Goal: Information Seeking & Learning: Learn about a topic

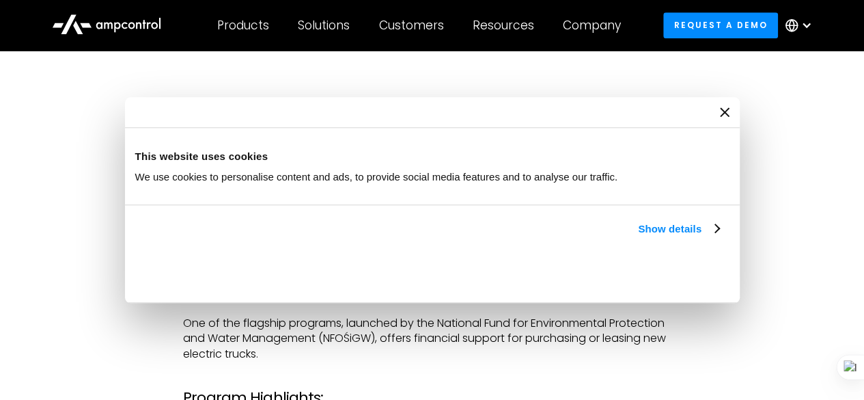
scroll to position [644, 0]
click at [0, 0] on icon "Close banner" at bounding box center [0, 0] width 0 height 0
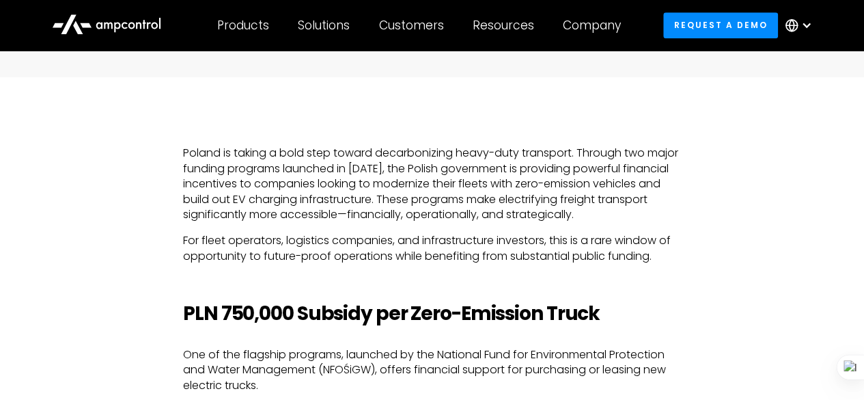
scroll to position [639, 0]
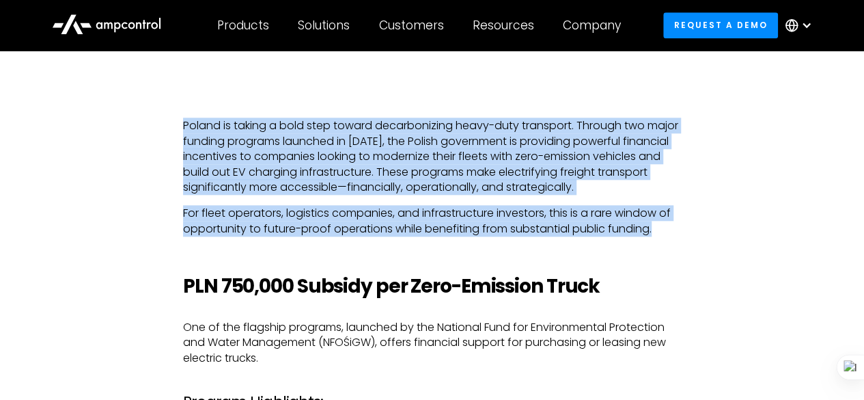
drag, startPoint x: 165, startPoint y: 133, endPoint x: 686, endPoint y: 232, distance: 530.5
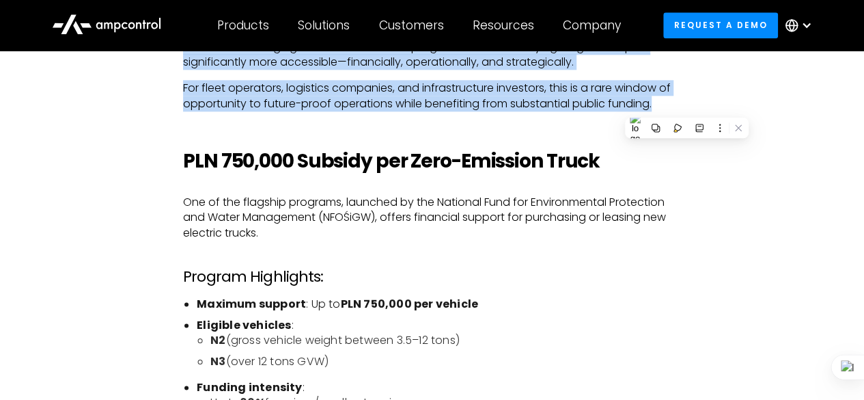
scroll to position [766, 0]
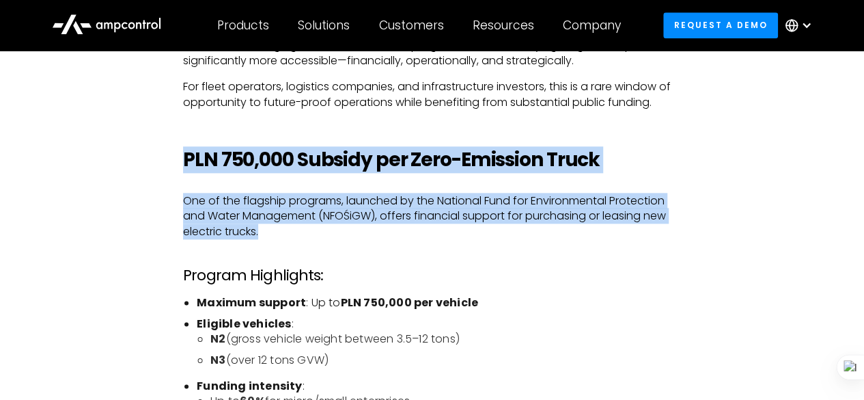
drag, startPoint x: 186, startPoint y: 151, endPoint x: 545, endPoint y: 229, distance: 367.6
click at [392, 235] on p "One of the flagship programs, launched by the National Fund for Environmental P…" at bounding box center [432, 216] width 498 height 46
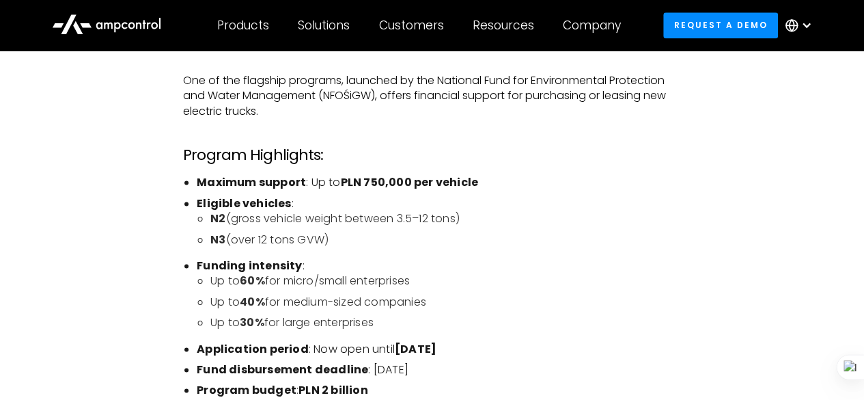
scroll to position [891, 0]
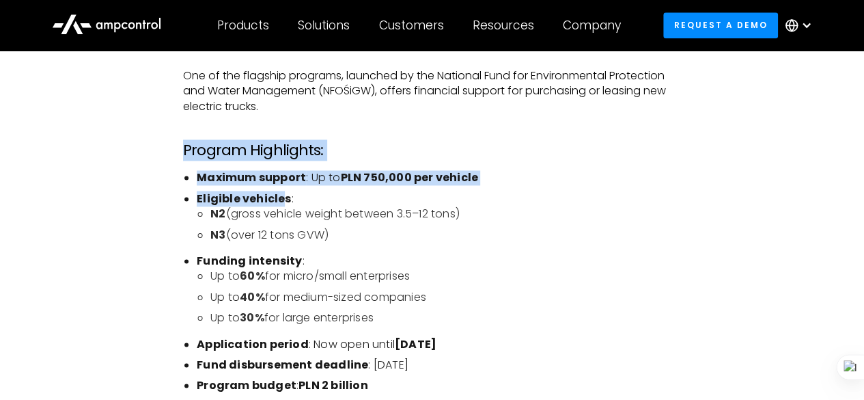
drag, startPoint x: 184, startPoint y: 152, endPoint x: 280, endPoint y: 195, distance: 104.9
click at [268, 193] on strong "Eligible vehicles" at bounding box center [244, 199] width 94 height 16
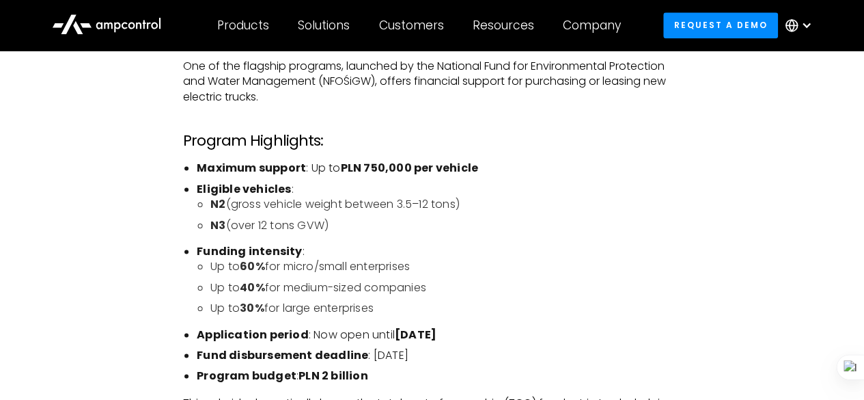
scroll to position [903, 0]
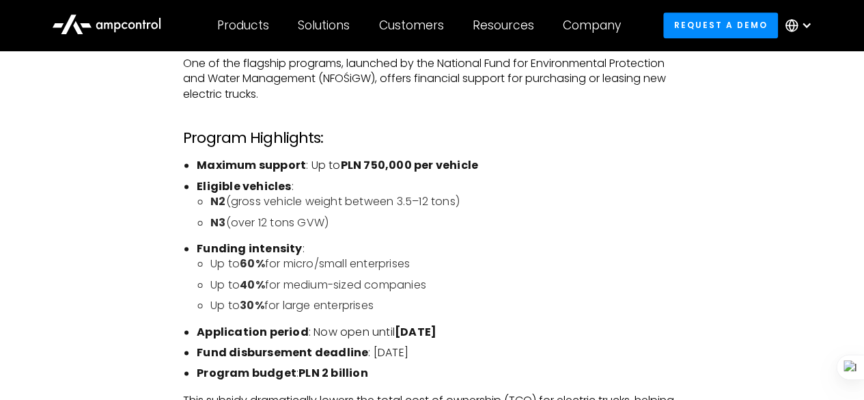
click at [210, 242] on strong "Funding intensity" at bounding box center [249, 248] width 105 height 16
click at [214, 234] on ul "Maximum support : Up to PLN 750,000 per vehicle Eligible vehicles : N2 (gross v…" at bounding box center [432, 269] width 498 height 223
click at [214, 225] on strong "N3" at bounding box center [217, 222] width 15 height 16
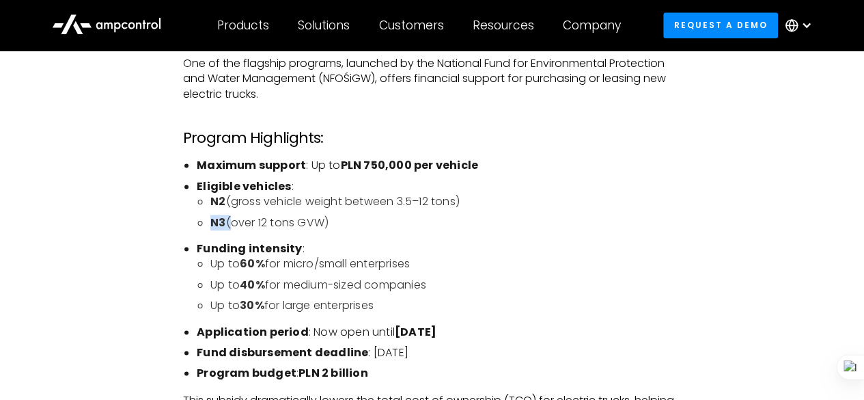
click at [214, 225] on strong "N3" at bounding box center [217, 222] width 15 height 16
click at [343, 204] on li "N2 (gross vehicle weight between 3.5–12 tons)" at bounding box center [445, 201] width 471 height 15
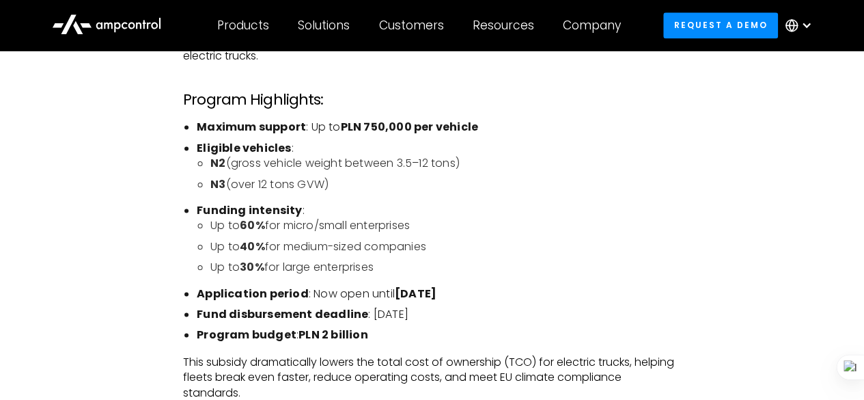
scroll to position [943, 0]
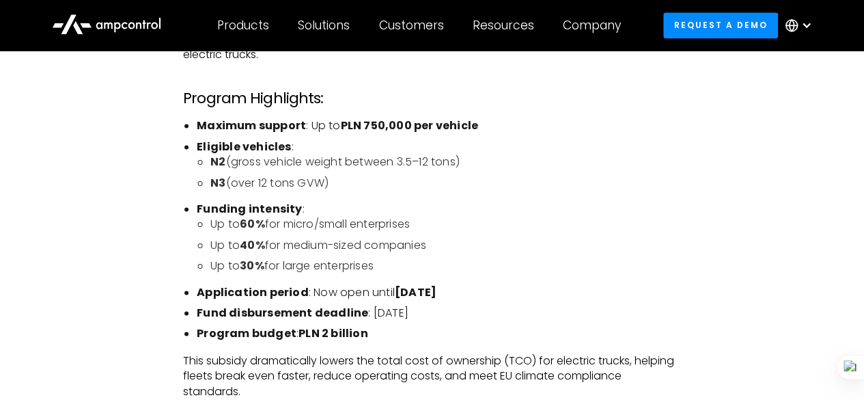
click at [286, 206] on strong "Funding intensity" at bounding box center [249, 209] width 105 height 16
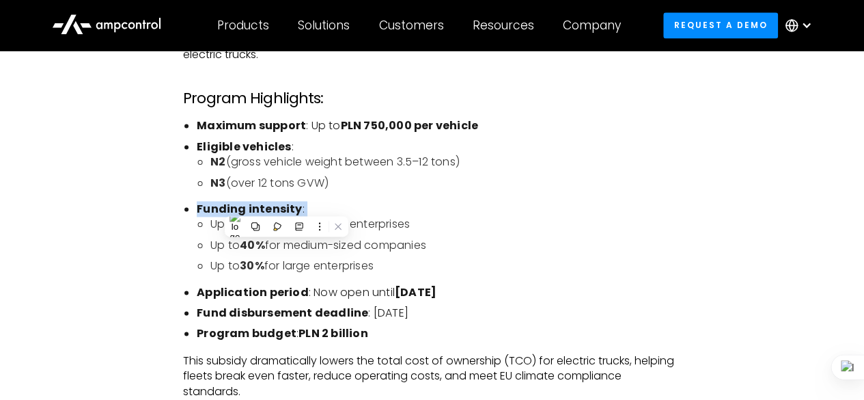
click at [286, 206] on strong "Funding intensity" at bounding box center [249, 209] width 105 height 16
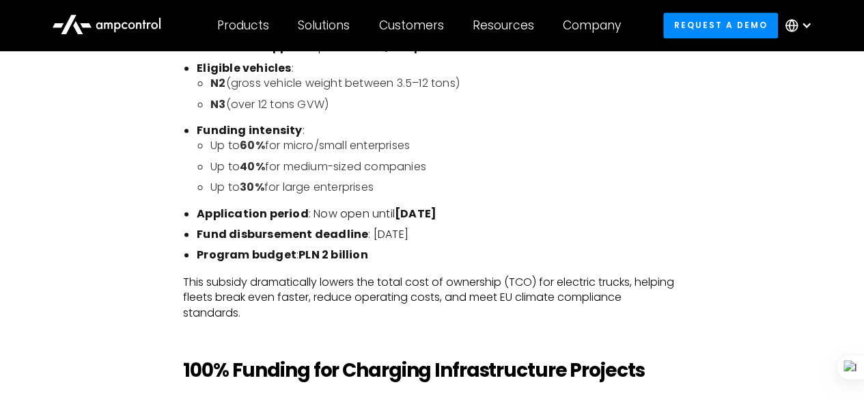
scroll to position [1001, 0]
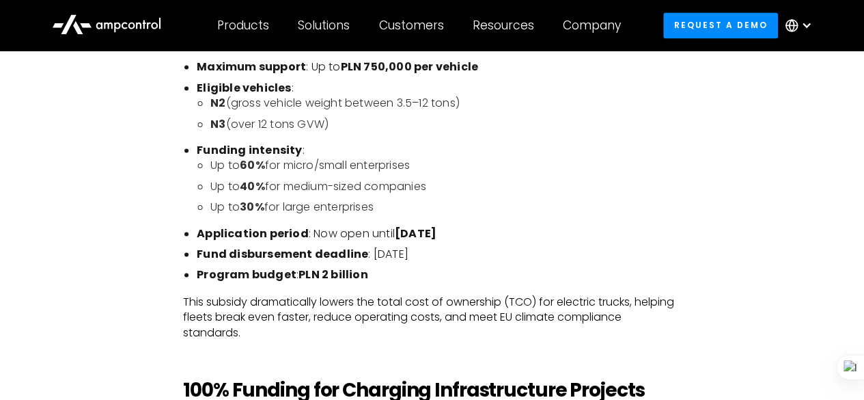
click at [276, 200] on li "Up to 30% for large enterprises" at bounding box center [445, 206] width 471 height 15
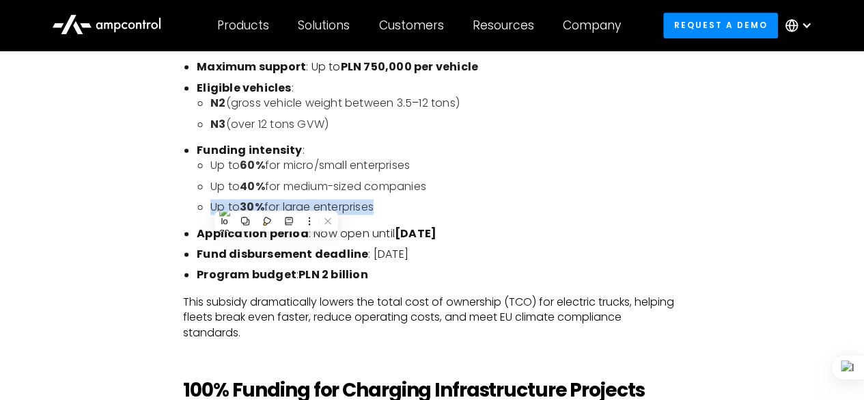
click at [276, 200] on li "Up to 30% for large enterprises" at bounding box center [445, 206] width 471 height 15
click at [286, 189] on li "Up to 40% for medium-sized companies" at bounding box center [445, 186] width 471 height 15
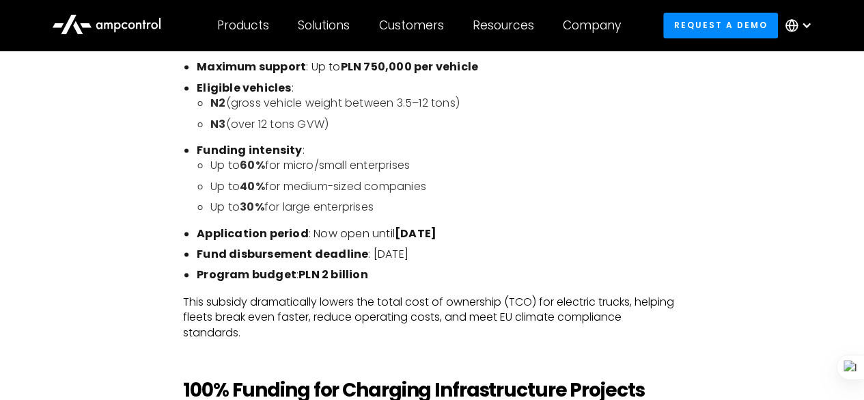
click at [286, 189] on li "Up to 40% for medium-sized companies" at bounding box center [445, 186] width 471 height 15
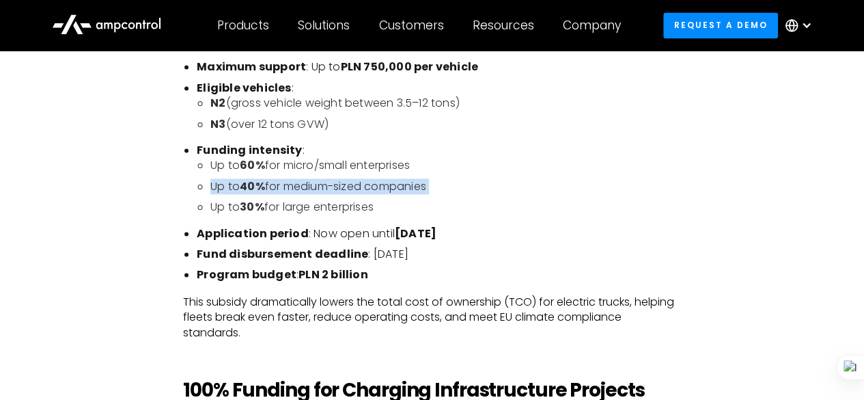
click at [286, 189] on li "Up to 40% for medium-sized companies" at bounding box center [445, 186] width 471 height 15
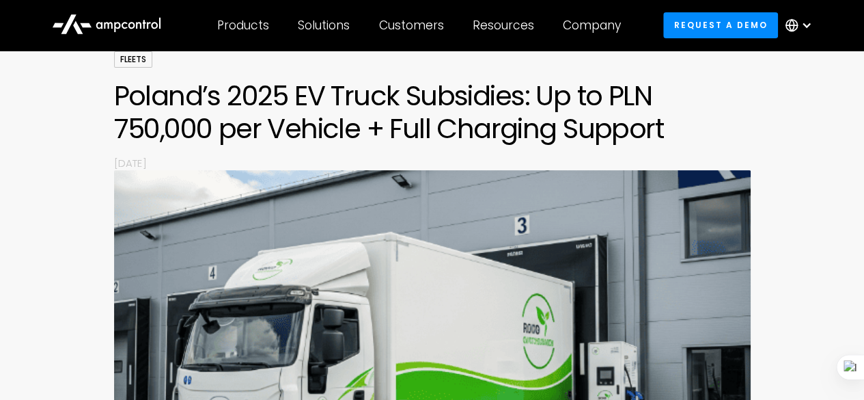
scroll to position [0, 0]
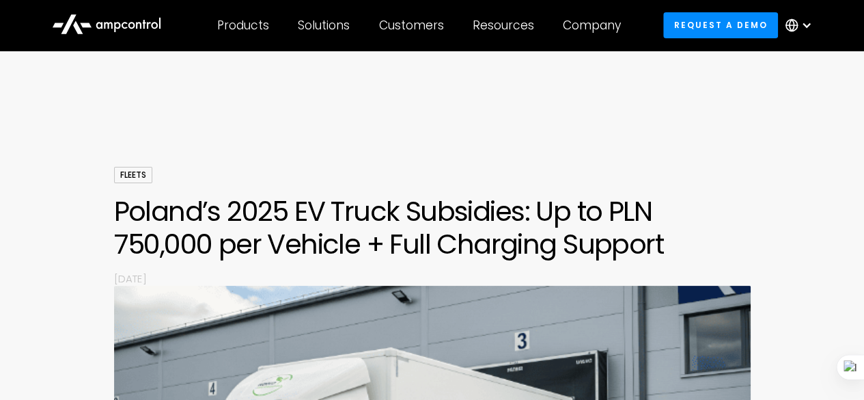
click at [453, 204] on h1 "Poland’s 2025 EV Truck Subsidies: Up to PLN 750,000 per Vehicle + Full Charging…" at bounding box center [432, 228] width 637 height 66
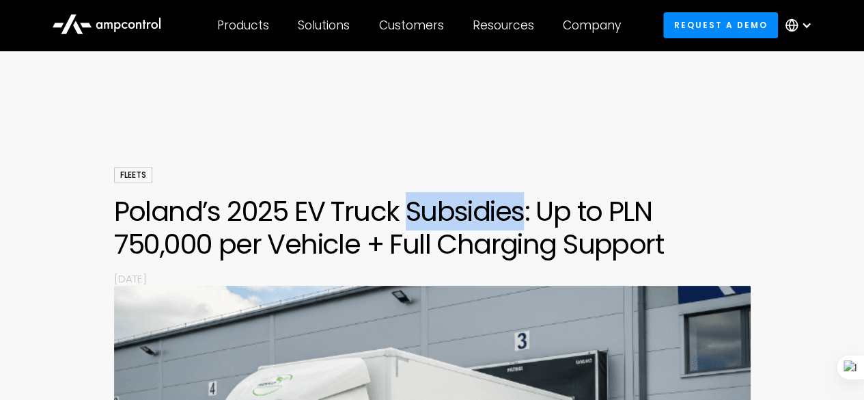
click at [453, 204] on h1 "Poland’s 2025 EV Truck Subsidies: Up to PLN 750,000 per Vehicle + Full Charging…" at bounding box center [432, 228] width 637 height 66
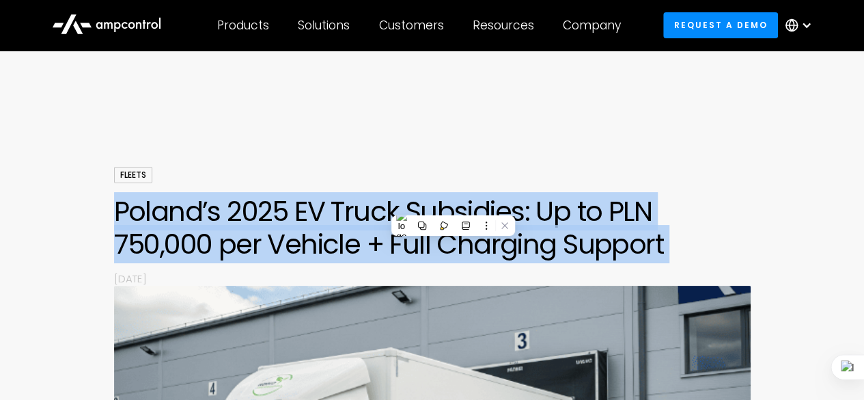
click at [453, 204] on h1 "Poland’s 2025 EV Truck Subsidies: Up to PLN 750,000 per Vehicle + Full Charging…" at bounding box center [432, 228] width 637 height 66
copy div "Poland’s 2025 EV Truck Subsidies: Up to PLN 750,000 per Vehicle + Full Charging…"
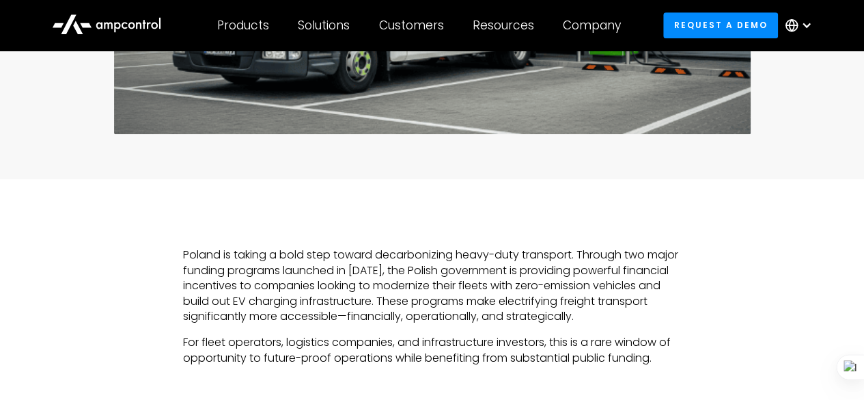
scroll to position [511, 0]
click at [432, 301] on p "Poland is taking a bold step toward decarbonizing heavy-duty transport. Through…" at bounding box center [432, 285] width 498 height 77
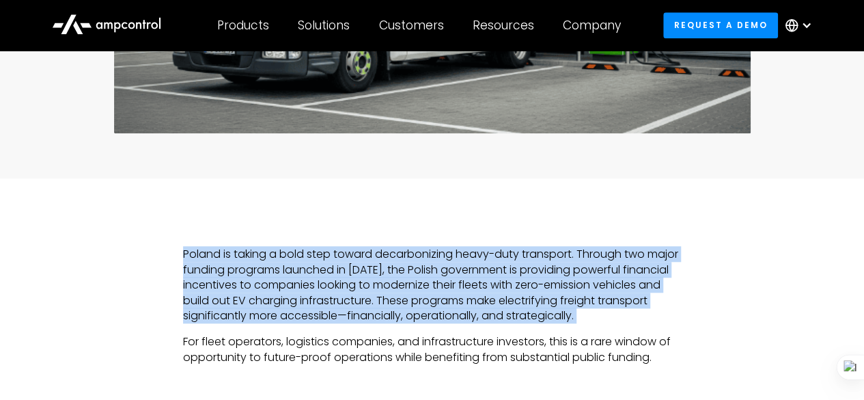
click at [432, 301] on p "Poland is taking a bold step toward decarbonizing heavy-duty transport. Through…" at bounding box center [432, 285] width 498 height 77
copy p "Poland is taking a bold step toward decarbonizing heavy-duty transport. Through…"
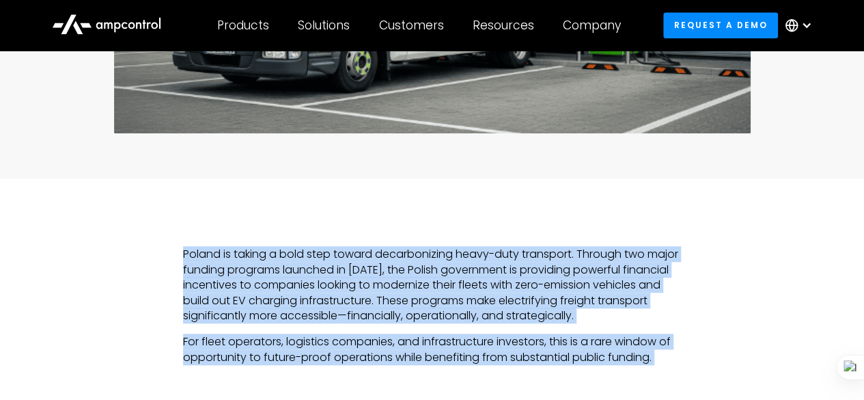
drag, startPoint x: 182, startPoint y: 254, endPoint x: 663, endPoint y: 393, distance: 501.1
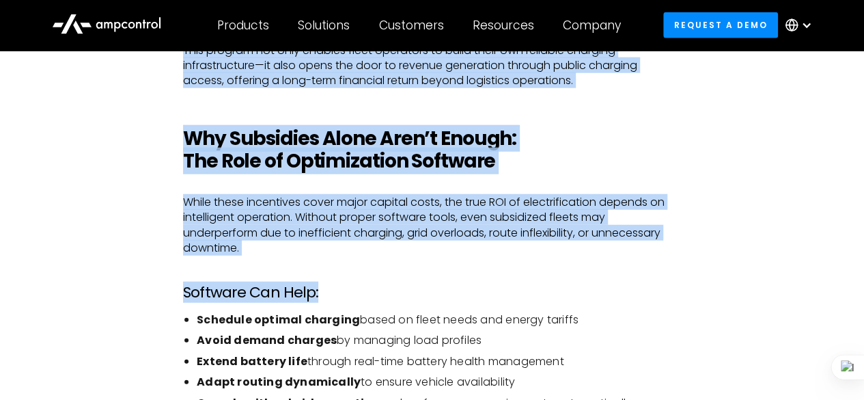
scroll to position [1656, 0]
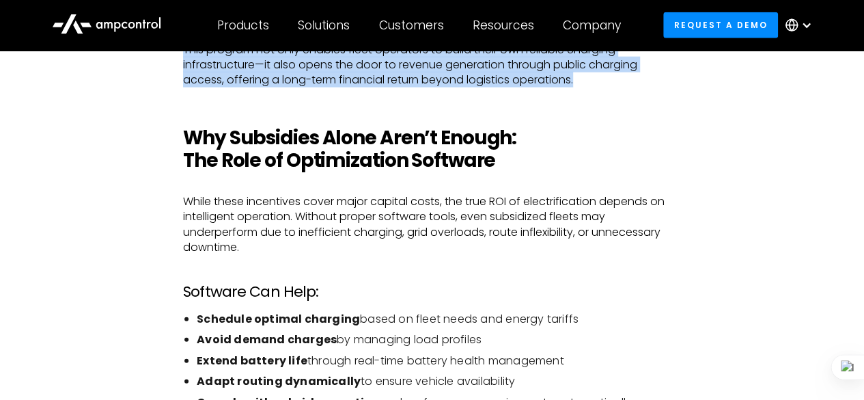
copy div "Loremi do sitame c adip elit seddoe temporincidid utlab-etdo magnaaliq. Enimadm…"
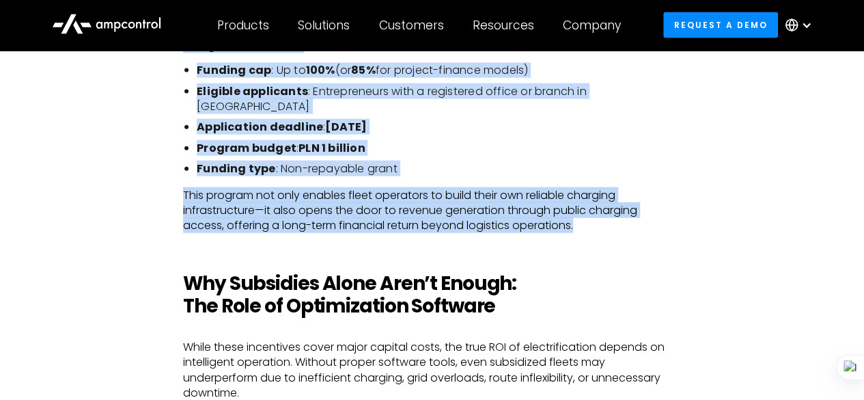
scroll to position [1508, 0]
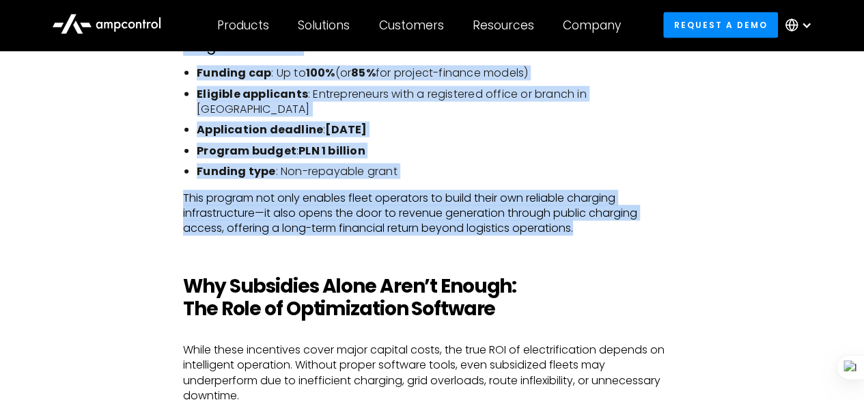
copy div "Loremi do sitame c adip elit seddoe temporincidid utlab-etdo magnaaliq. Enimadm…"
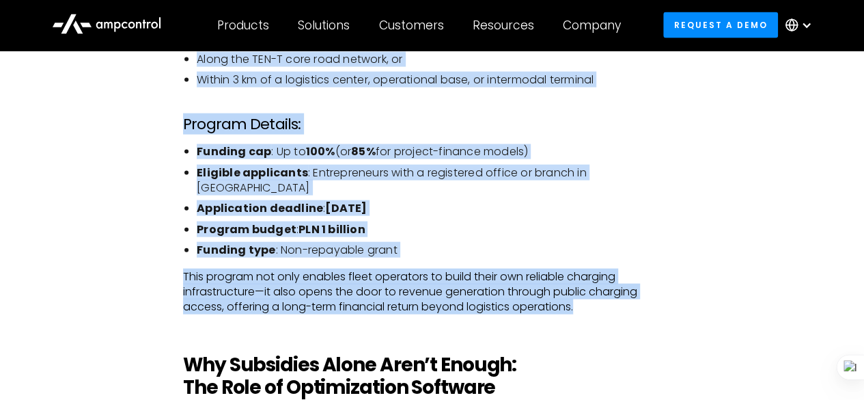
scroll to position [1428, 0]
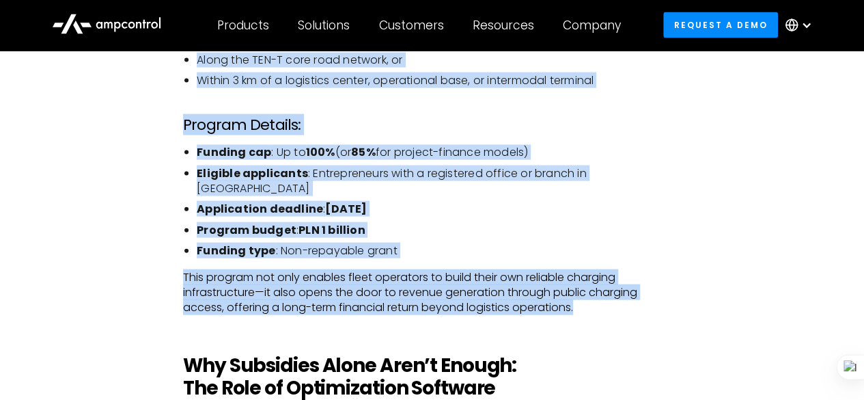
click at [481, 243] on li "Funding type : Non-repayable grant" at bounding box center [439, 250] width 484 height 15
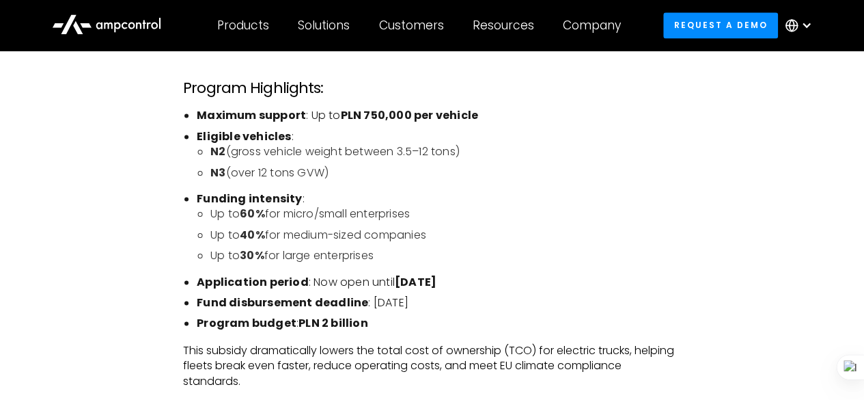
scroll to position [952, 0]
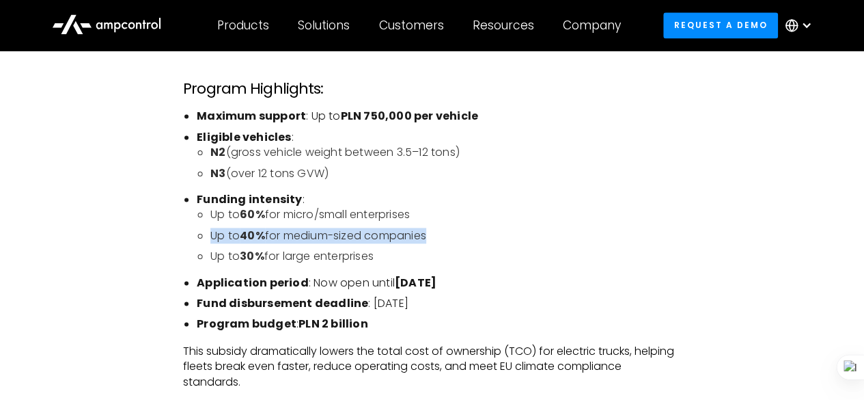
drag, startPoint x: 208, startPoint y: 232, endPoint x: 431, endPoint y: 236, distance: 223.4
click at [431, 236] on ul "Up to 60% for micro/small enterprises Up to 40% for medium-sized companies Up t…" at bounding box center [439, 235] width 484 height 57
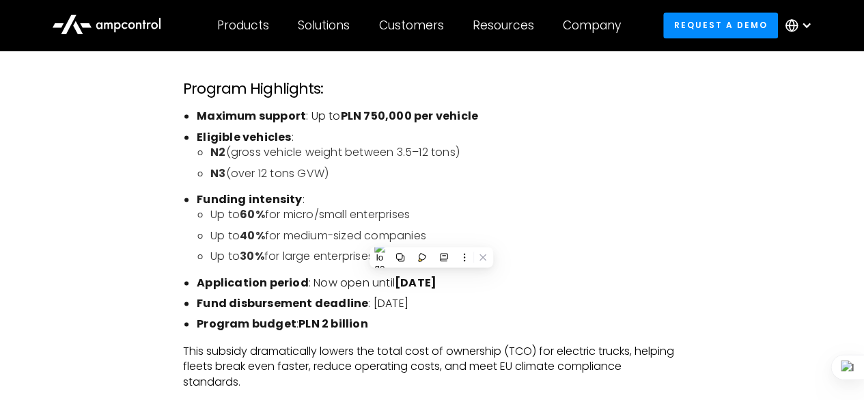
click at [455, 231] on li "Up to 40% for medium-sized companies" at bounding box center [445, 235] width 471 height 15
click at [215, 236] on li "Up to 40% for medium-sized companies" at bounding box center [445, 235] width 471 height 15
drag, startPoint x: 212, startPoint y: 236, endPoint x: 433, endPoint y: 247, distance: 221.6
click at [433, 247] on ul "Up to 60% for micro/small enterprises Up to 40% for medium-sized companies Up t…" at bounding box center [439, 235] width 484 height 57
click at [438, 233] on li "Up to 40% for medium-sized companies" at bounding box center [445, 235] width 471 height 15
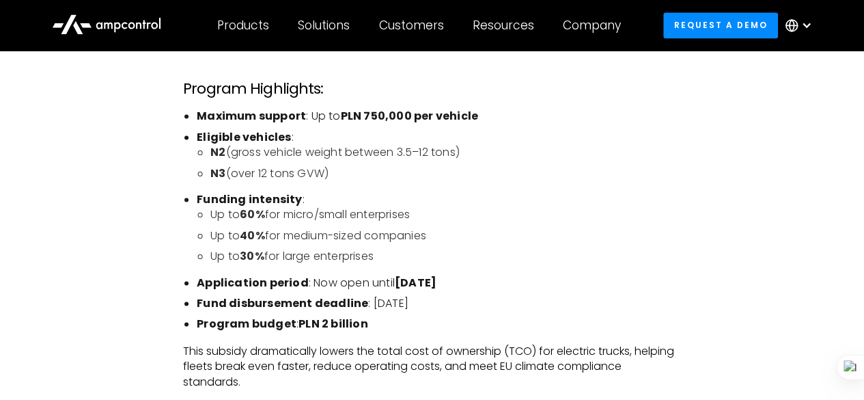
drag, startPoint x: 209, startPoint y: 234, endPoint x: 435, endPoint y: 235, distance: 226.1
click at [435, 235] on ul "Up to 60% for micro/small enterprises Up to 40% for medium-sized companies Up t…" at bounding box center [439, 235] width 484 height 57
copy li "Up to 40% for medium-sized companies"
drag, startPoint x: 192, startPoint y: 130, endPoint x: 346, endPoint y: 169, distance: 158.4
click at [346, 169] on ul "Maximum support : Up to PLN 750,000 per vehicle Eligible vehicles : N2 (gross v…" at bounding box center [432, 220] width 498 height 223
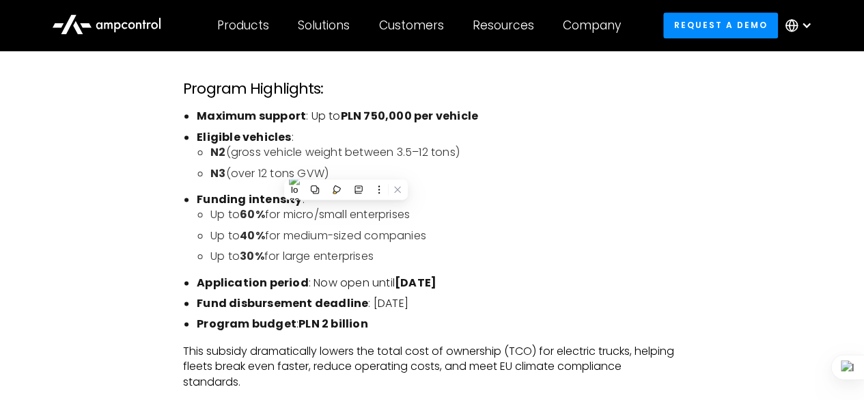
copy li "Eligible vehicles : N2 (gross vehicle weight between 3.5–12 tons) N3 (over 12 t…"
click at [454, 208] on li "Up to 60% for micro/small enterprises" at bounding box center [445, 214] width 471 height 15
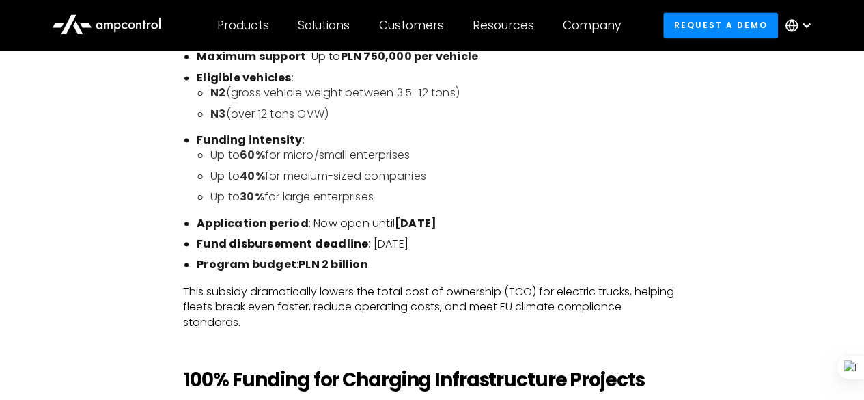
scroll to position [1003, 0]
